Goal: Task Accomplishment & Management: Use online tool/utility

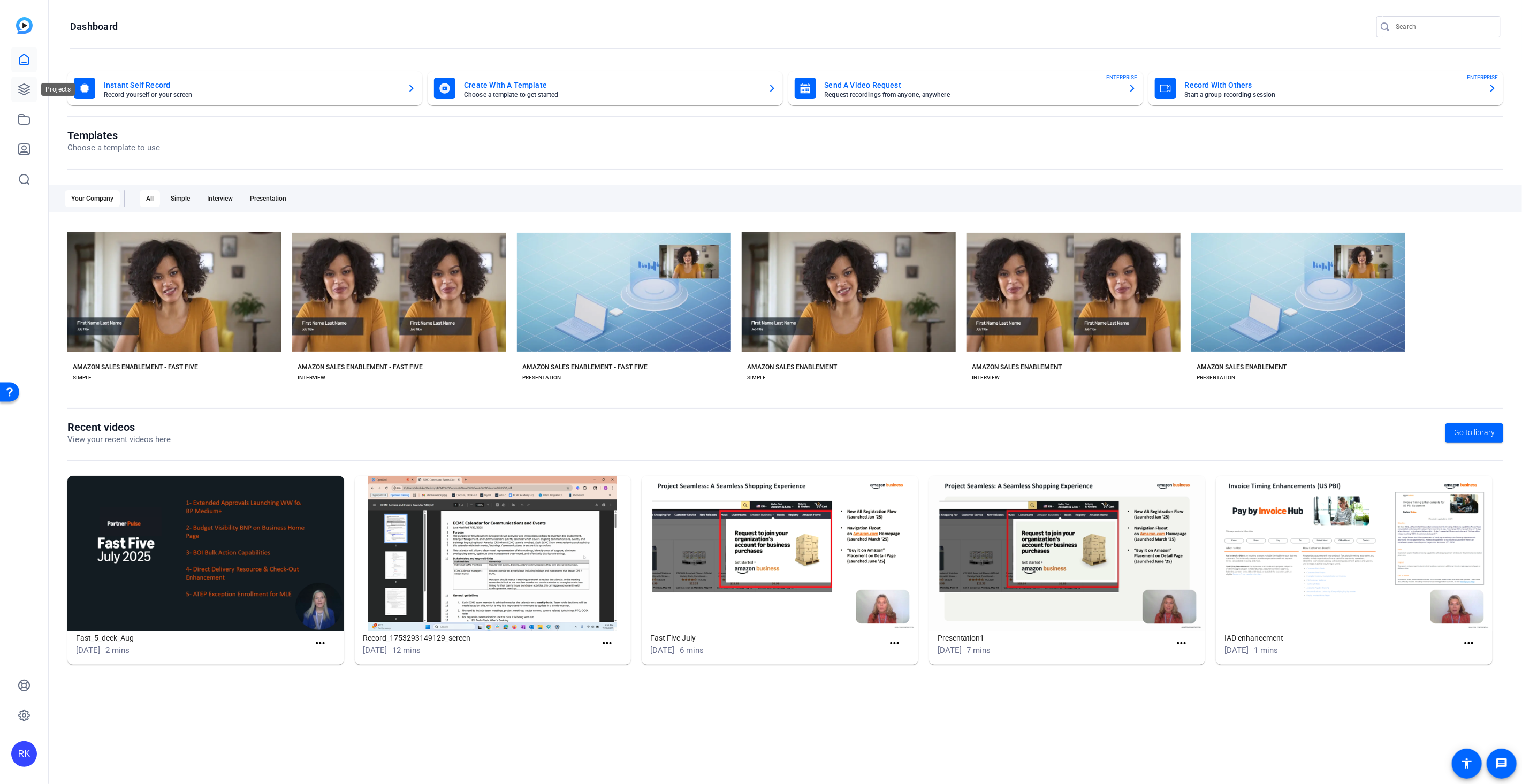
click at [27, 93] on icon at bounding box center [24, 89] width 11 height 11
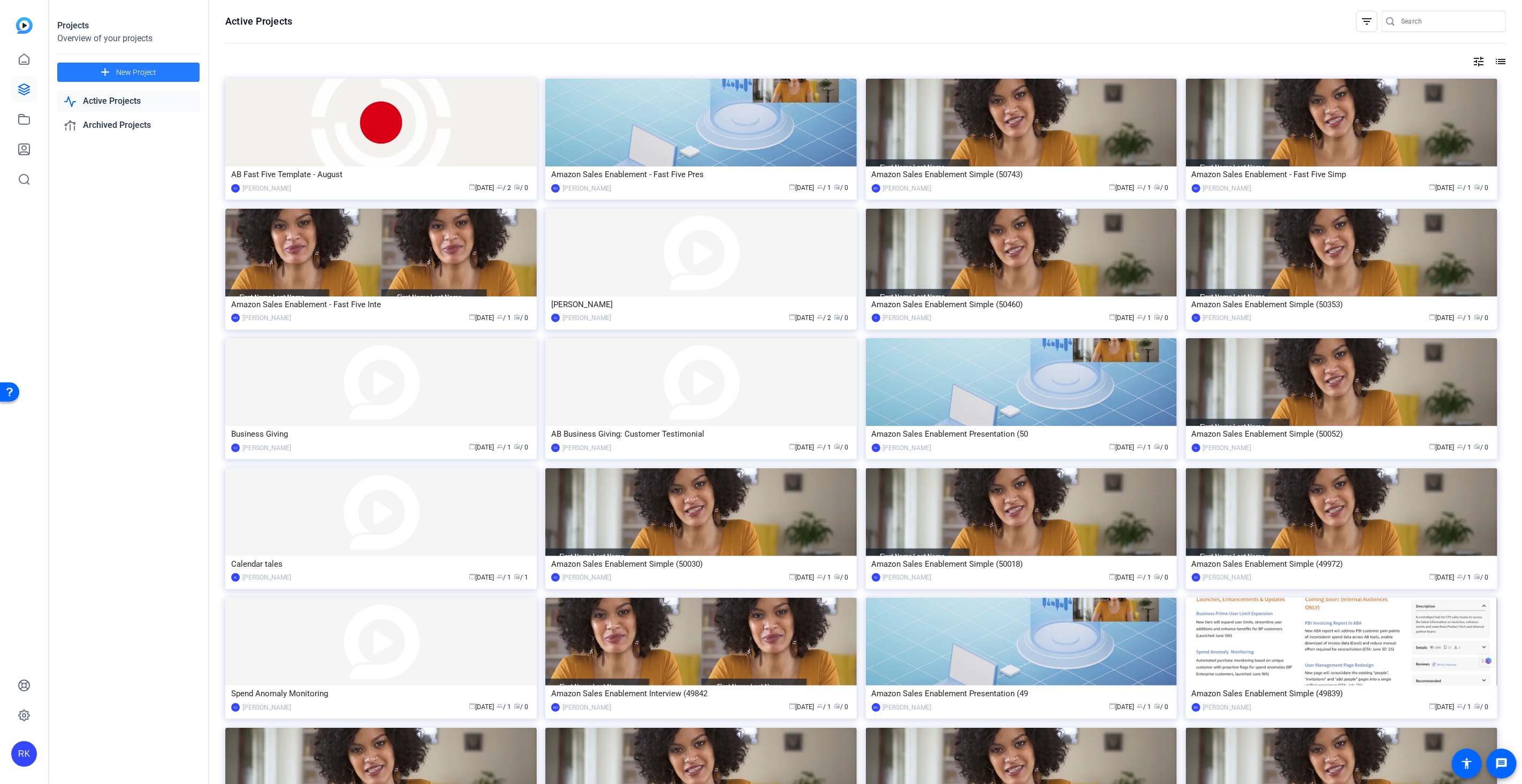
click at [102, 73] on mat-icon "add" at bounding box center [105, 72] width 14 height 14
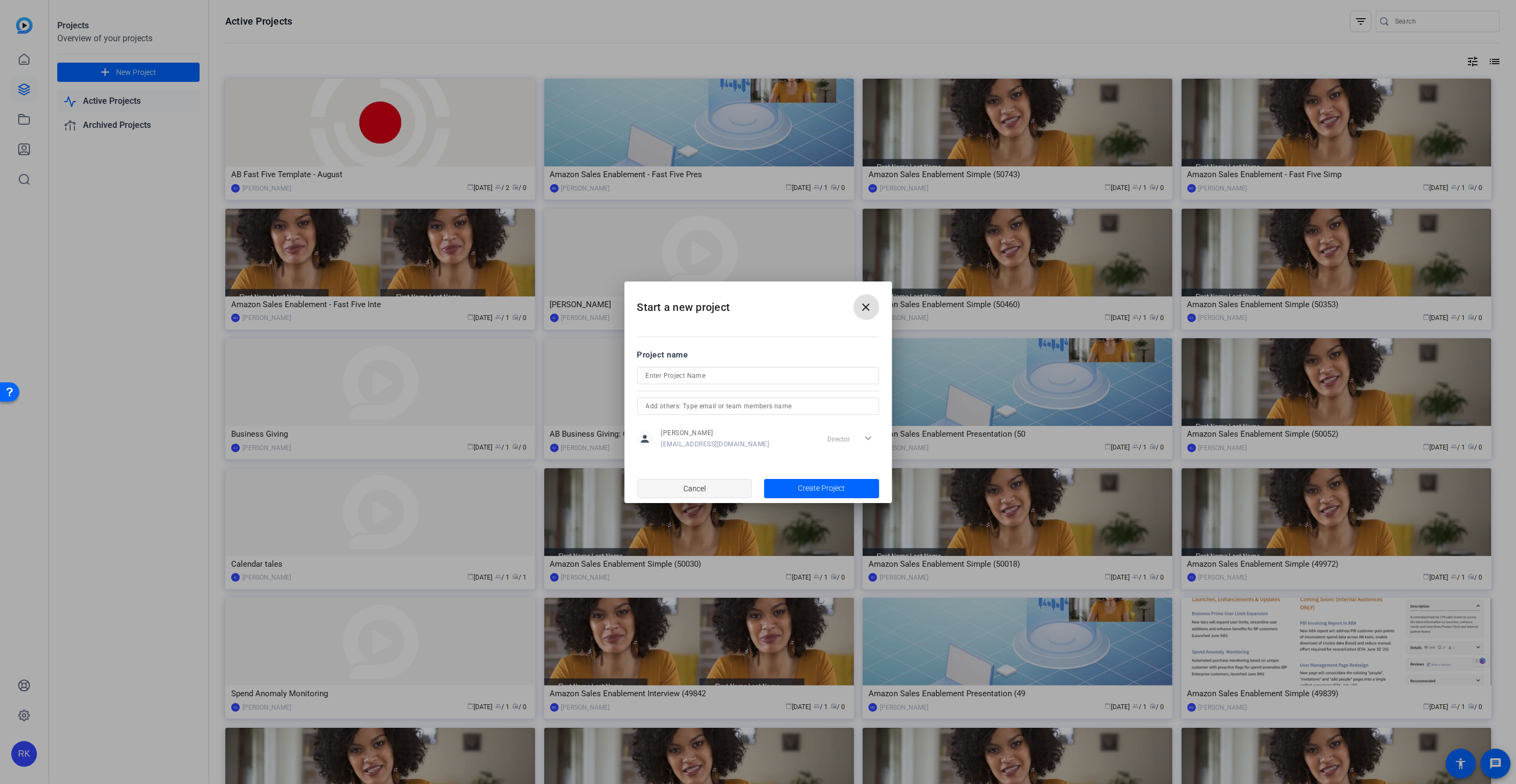
click at [714, 488] on span "button" at bounding box center [695, 488] width 114 height 25
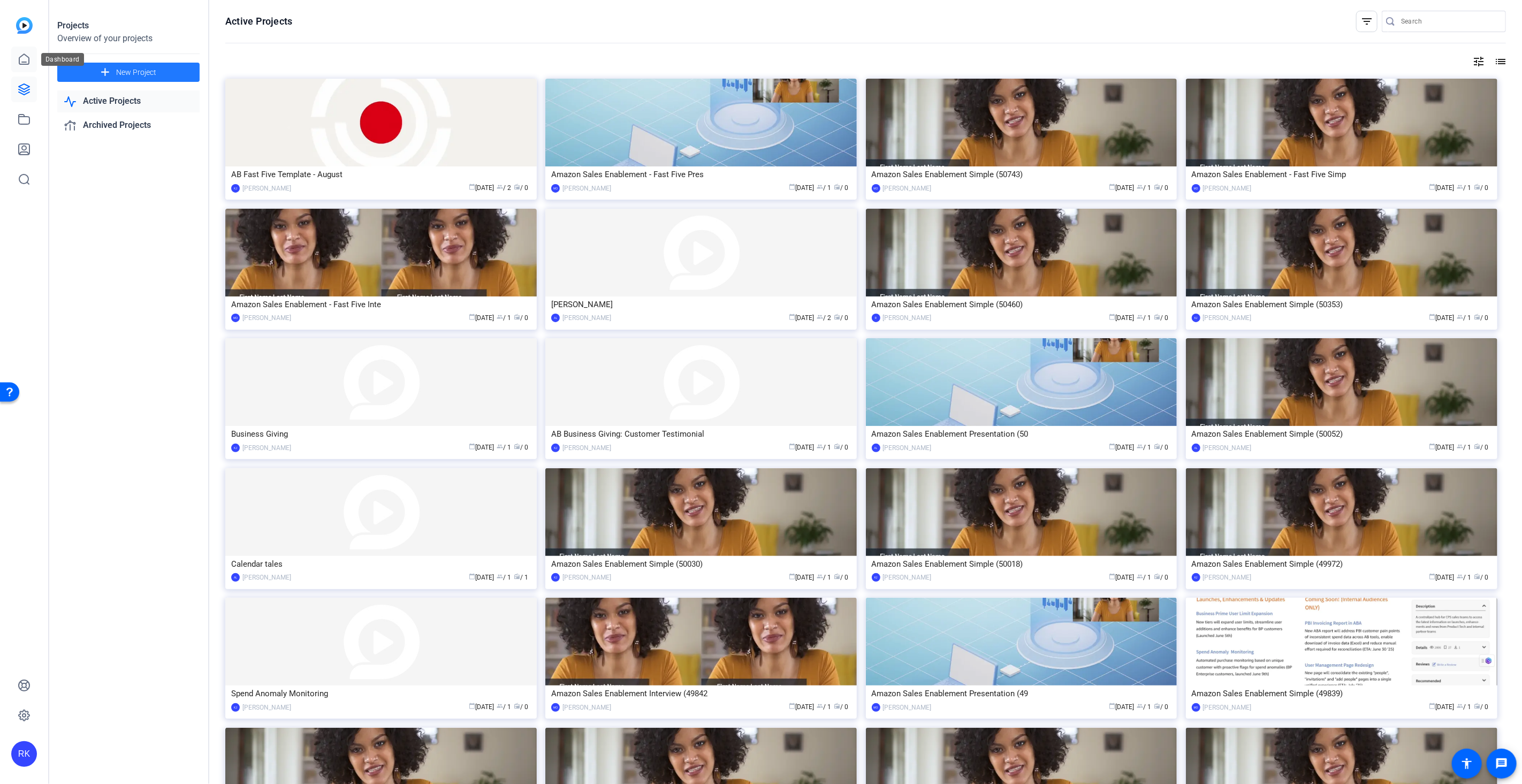
click at [25, 61] on icon at bounding box center [24, 59] width 13 height 13
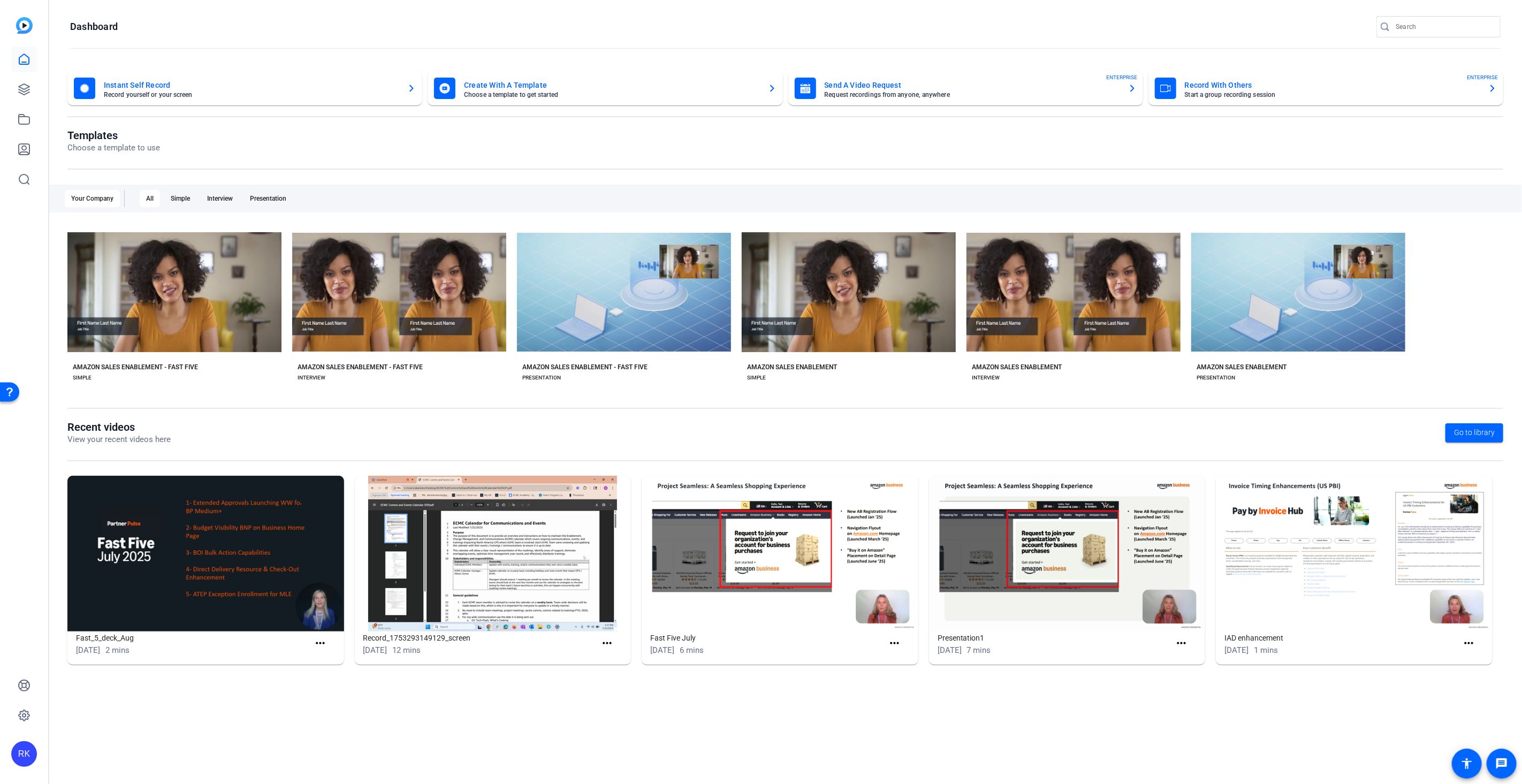
click at [889, 82] on mat-card-title "Send A Video Request" at bounding box center [972, 85] width 295 height 13
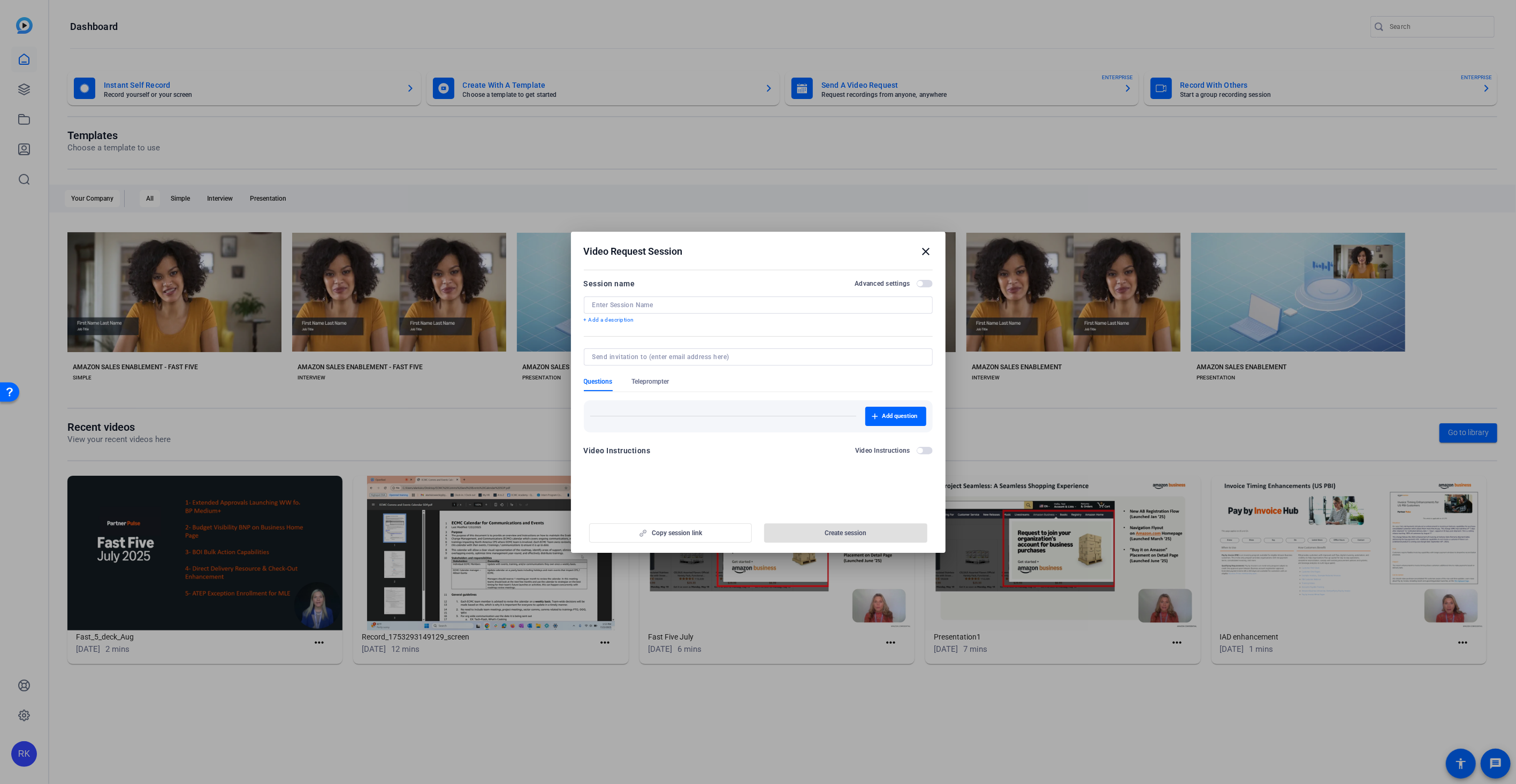
click at [654, 302] on input at bounding box center [758, 305] width 332 height 9
type input "AB [GEOGRAPHIC_DATA]"
click at [670, 349] on div at bounding box center [758, 357] width 332 height 17
click at [669, 358] on input at bounding box center [756, 357] width 327 height 9
paste input "[EMAIL_ADDRESS][DOMAIN_NAME]"
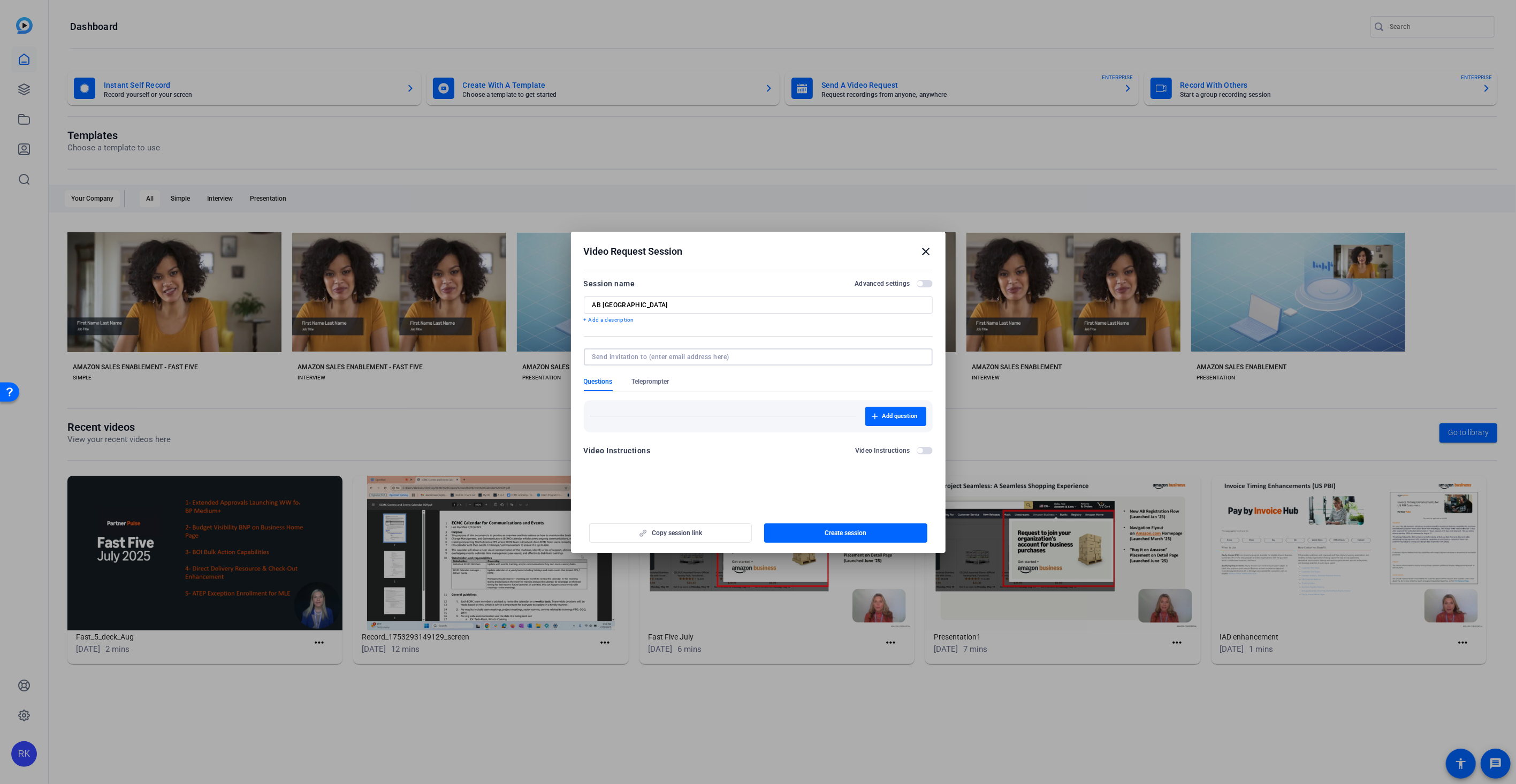
type input "[EMAIL_ADDRESS][DOMAIN_NAME]"
click at [927, 282] on span "button" at bounding box center [925, 283] width 16 height 7
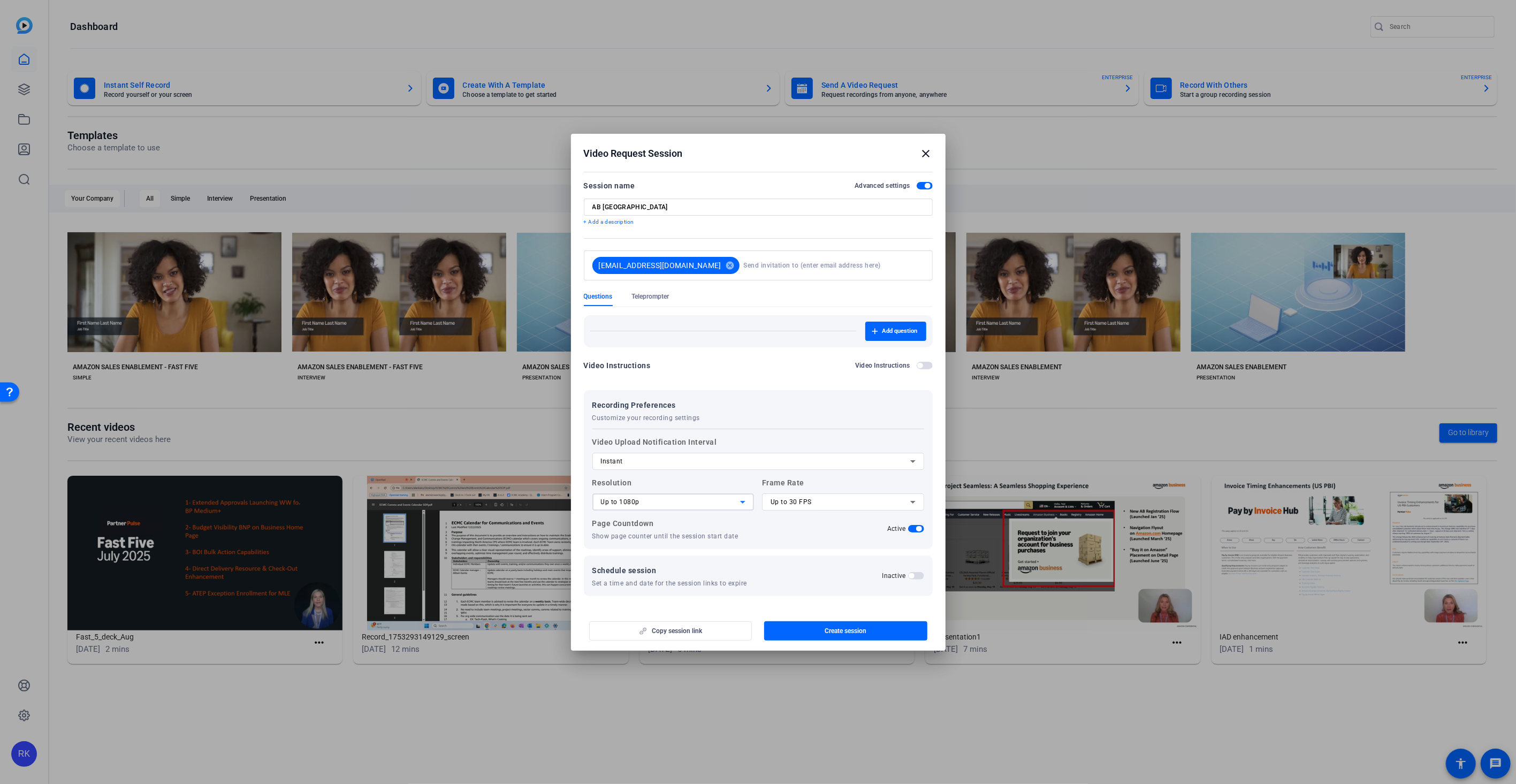
click at [737, 499] on icon at bounding box center [743, 502] width 13 height 13
click at [690, 559] on mat-option "Up to 4K" at bounding box center [674, 558] width 162 height 17
click at [756, 538] on div "Page Countdown Show page counter until the session start date Active" at bounding box center [758, 528] width 332 height 24
click at [840, 630] on span "Create session" at bounding box center [845, 631] width 41 height 9
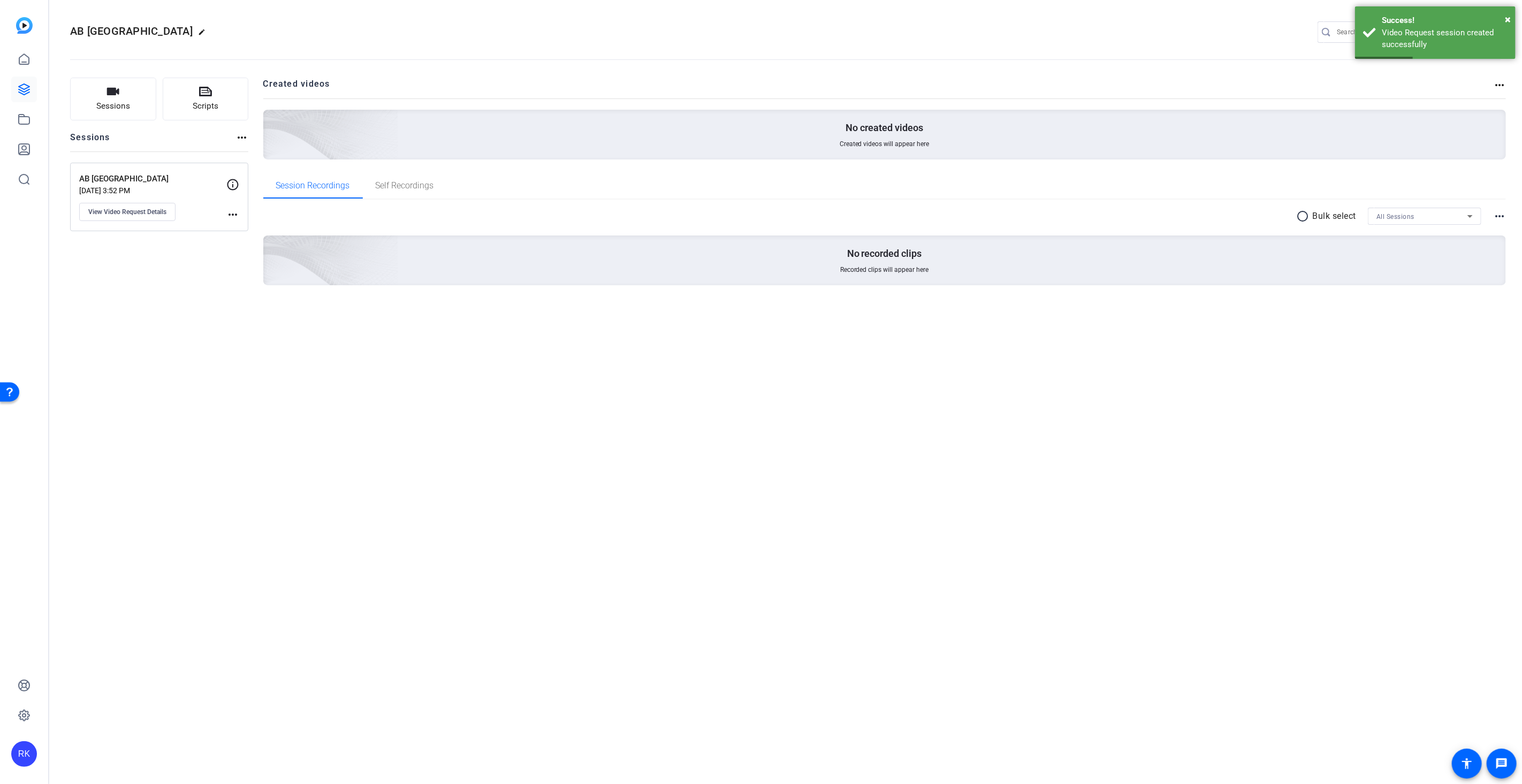
click at [234, 214] on mat-icon "more_horiz" at bounding box center [233, 214] width 13 height 13
click at [114, 215] on div at bounding box center [761, 392] width 1522 height 784
click at [116, 209] on span "View Video Request Details" at bounding box center [128, 212] width 78 height 9
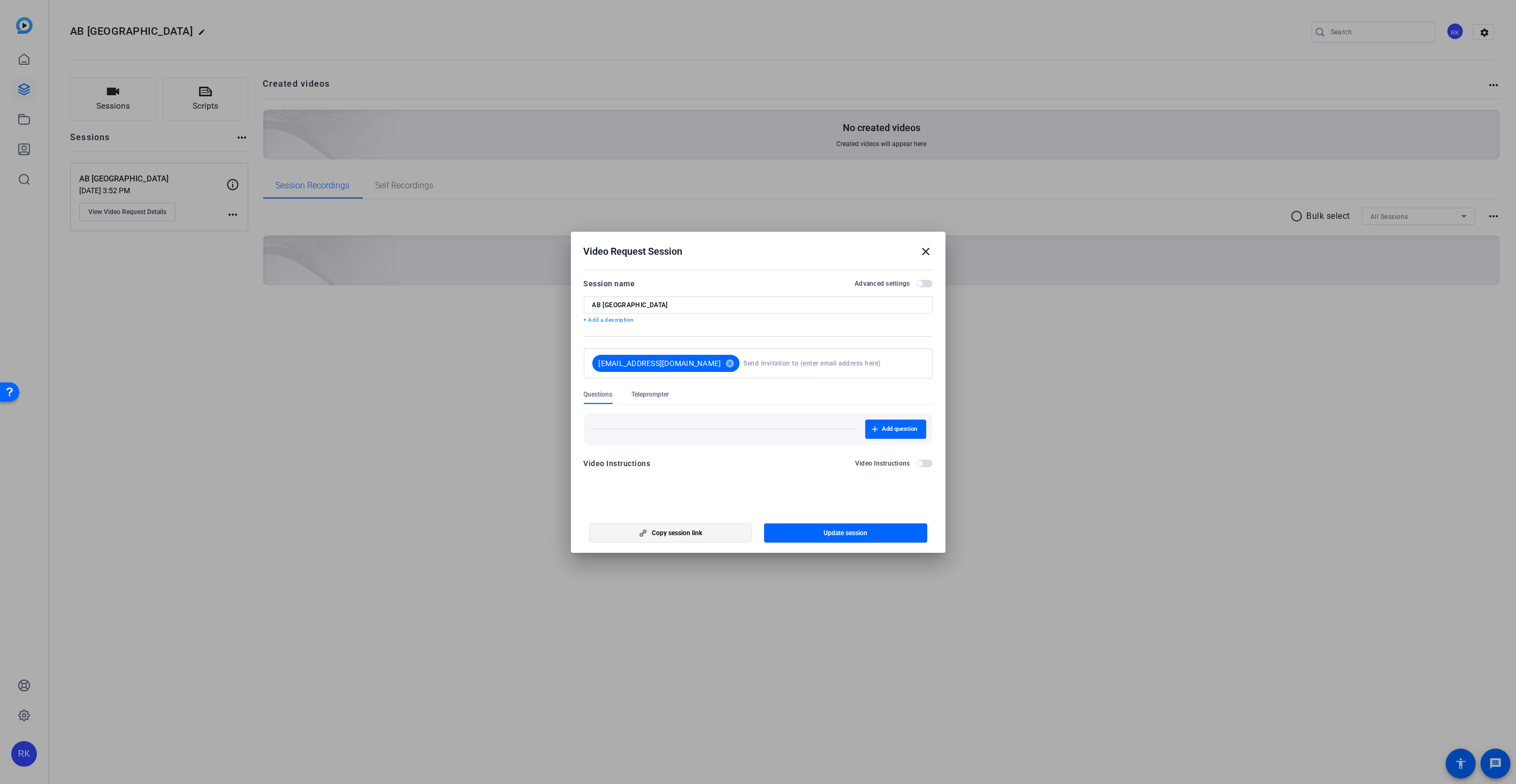
click at [668, 532] on span "Copy session link" at bounding box center [677, 533] width 50 height 9
click at [924, 249] on mat-icon "close" at bounding box center [926, 251] width 13 height 13
